Goal: Book appointment/travel/reservation

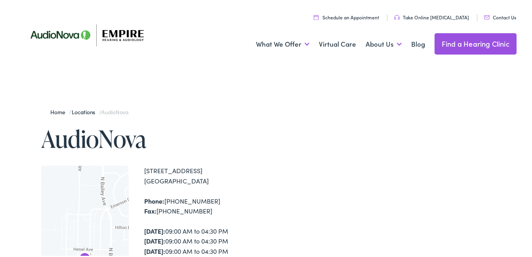
click at [355, 15] on link "Schedule an Appointment" at bounding box center [345, 15] width 65 height 7
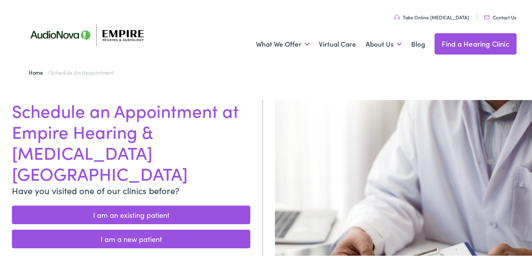
click at [149, 228] on link "I am a new patient" at bounding box center [131, 237] width 238 height 19
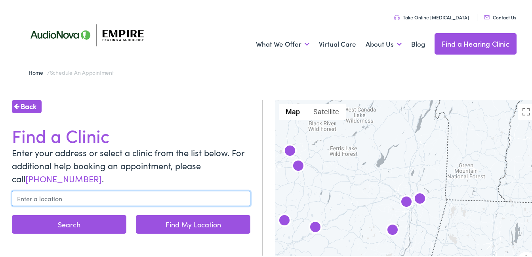
click at [71, 196] on input "text" at bounding box center [131, 197] width 238 height 15
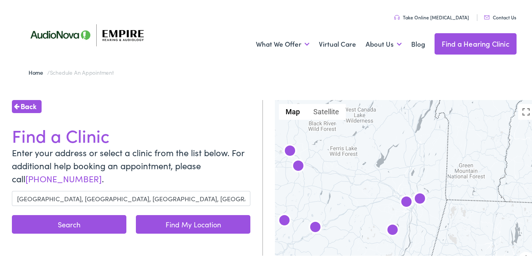
click at [79, 224] on button "Search" at bounding box center [69, 223] width 114 height 19
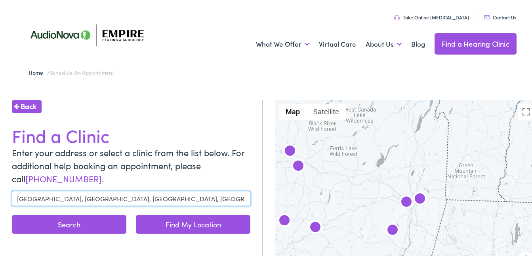
click at [152, 197] on input "[GEOGRAPHIC_DATA], [GEOGRAPHIC_DATA], [GEOGRAPHIC_DATA], [GEOGRAPHIC_DATA]" at bounding box center [131, 197] width 238 height 15
drag, startPoint x: 154, startPoint y: 197, endPoint x: -2, endPoint y: 206, distance: 155.8
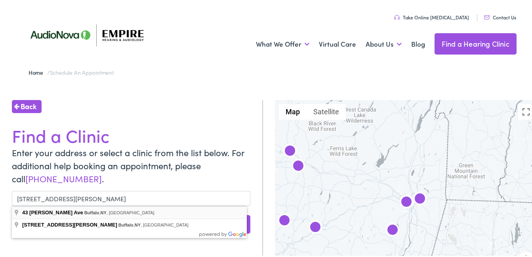
type input "[STREET_ADDRESS][PERSON_NAME]"
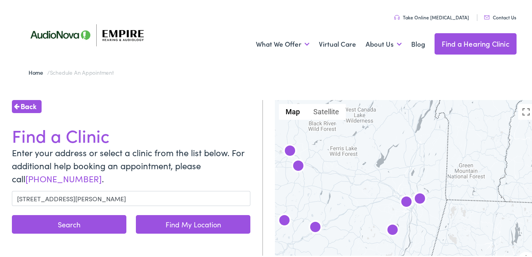
click at [59, 207] on form "[STREET_ADDRESS][PERSON_NAME] Search Find My Location" at bounding box center [131, 213] width 238 height 46
drag, startPoint x: 59, startPoint y: 207, endPoint x: 84, endPoint y: 222, distance: 29.8
click at [84, 222] on button "Search" at bounding box center [69, 223] width 114 height 19
click at [79, 223] on button "Search" at bounding box center [69, 223] width 114 height 19
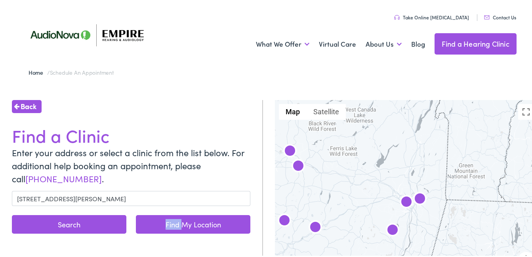
click at [68, 221] on button "Search" at bounding box center [69, 223] width 114 height 19
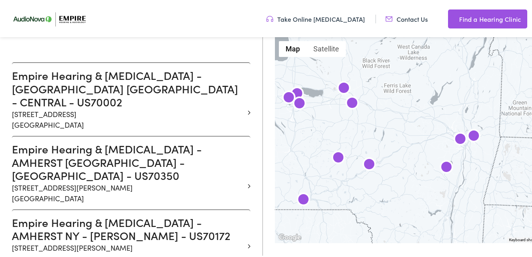
scroll to position [202, 0]
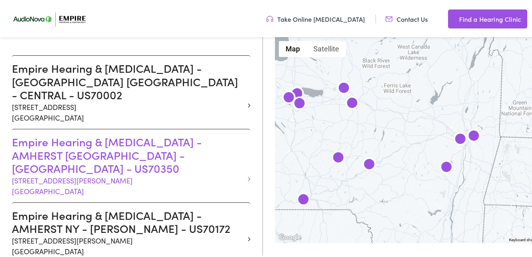
click at [126, 134] on h3 "Empire Hearing & [MEDICAL_DATA] - AMHERST [GEOGRAPHIC_DATA] - [GEOGRAPHIC_DATA]…" at bounding box center [128, 154] width 232 height 40
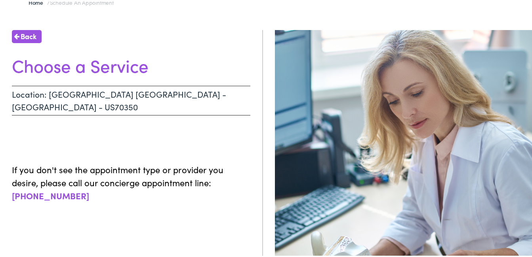
scroll to position [67, 0]
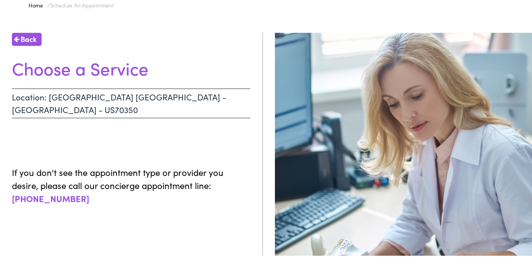
click at [35, 34] on span "Back" at bounding box center [29, 37] width 16 height 11
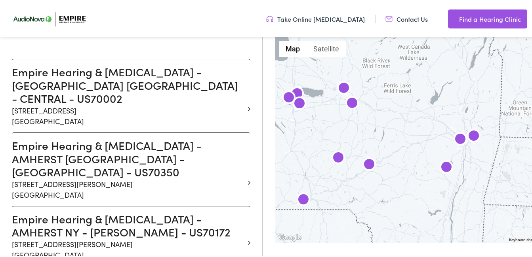
scroll to position [206, 0]
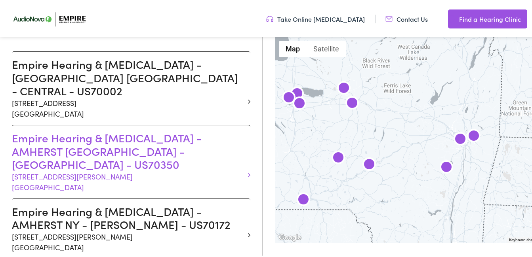
click at [103, 140] on h3 "Empire Hearing & [MEDICAL_DATA] - AMHERST [GEOGRAPHIC_DATA] - [GEOGRAPHIC_DATA]…" at bounding box center [128, 150] width 232 height 40
